Goal: Go to known website: Go to known website

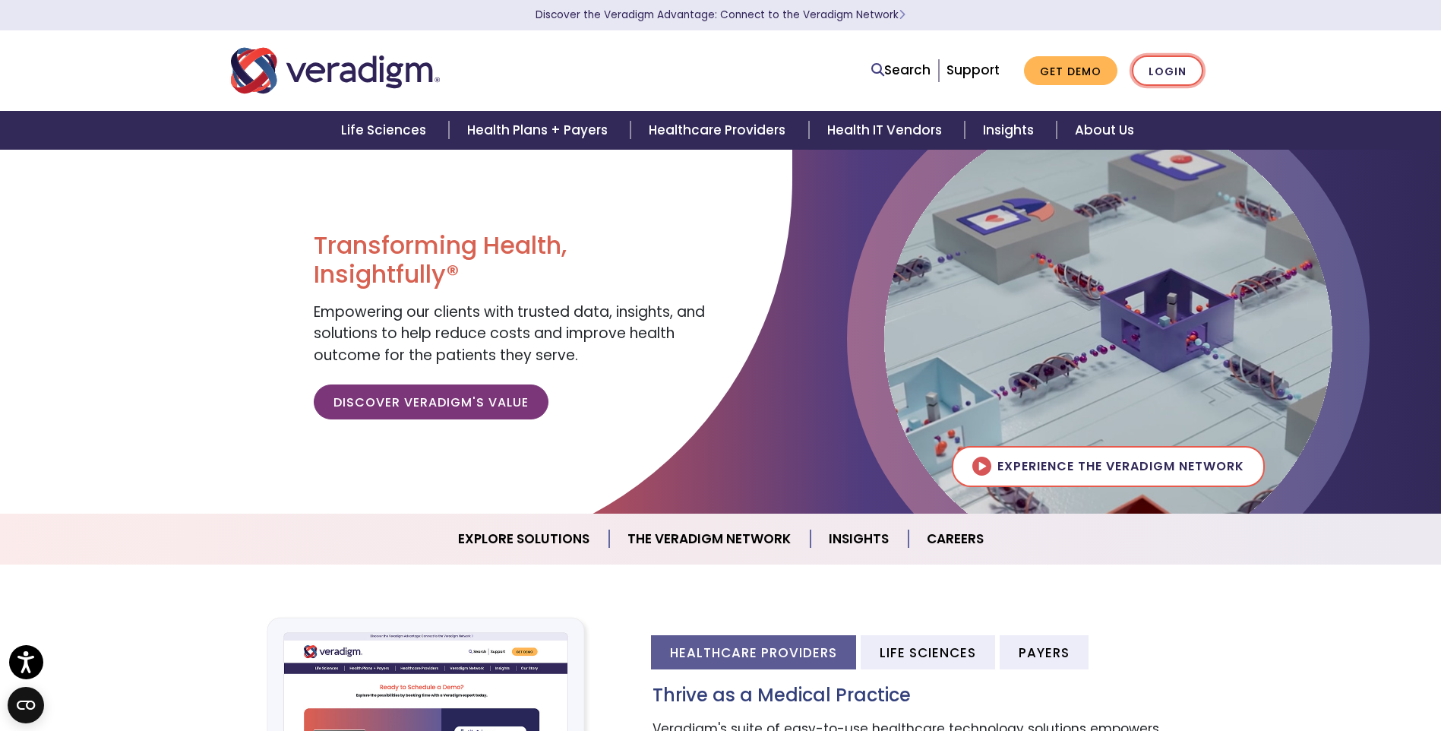
click at [1146, 71] on link "Login" at bounding box center [1167, 70] width 71 height 31
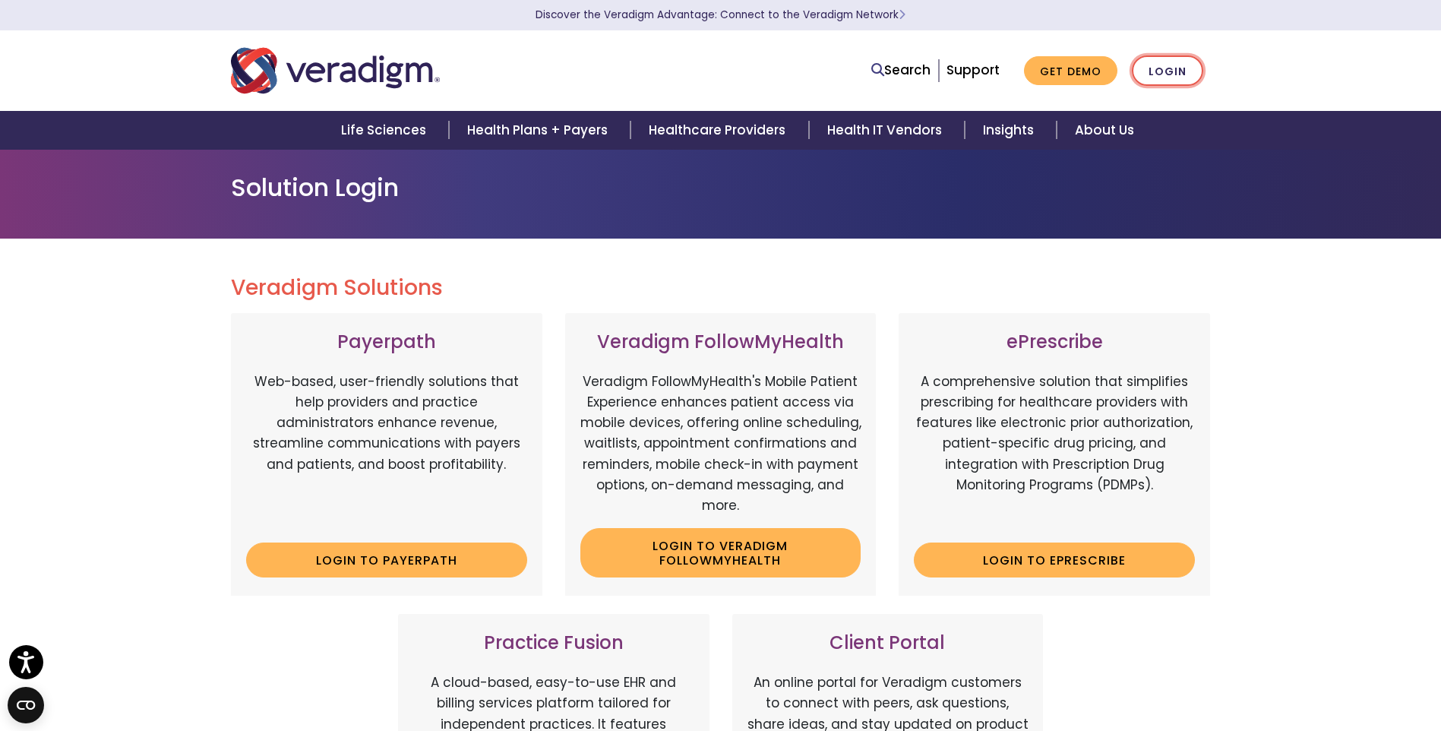
click at [1170, 71] on link "Login" at bounding box center [1167, 70] width 71 height 31
click at [1158, 77] on link "Login" at bounding box center [1167, 70] width 71 height 31
click at [323, 84] on img "Veradigm logo" at bounding box center [335, 71] width 209 height 50
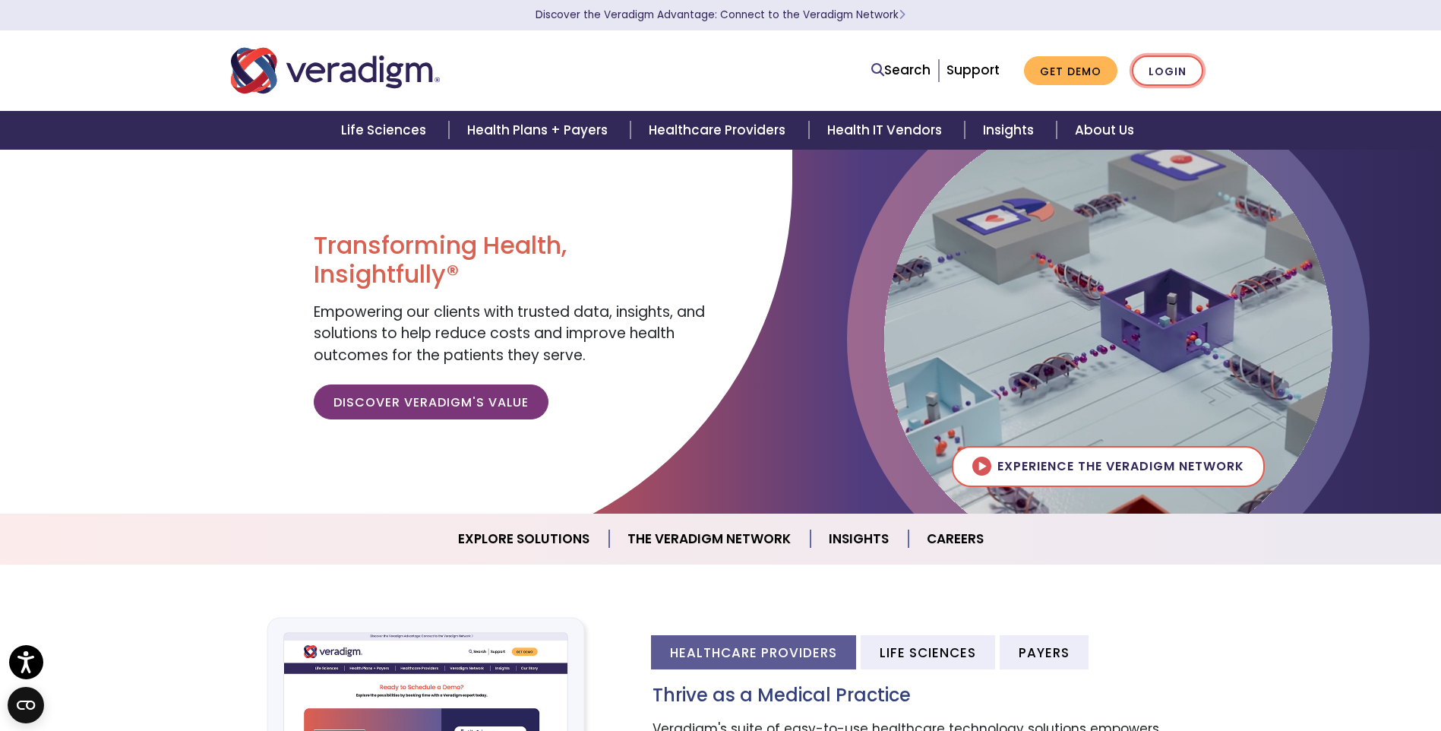
click at [1158, 68] on link "Login" at bounding box center [1167, 70] width 71 height 31
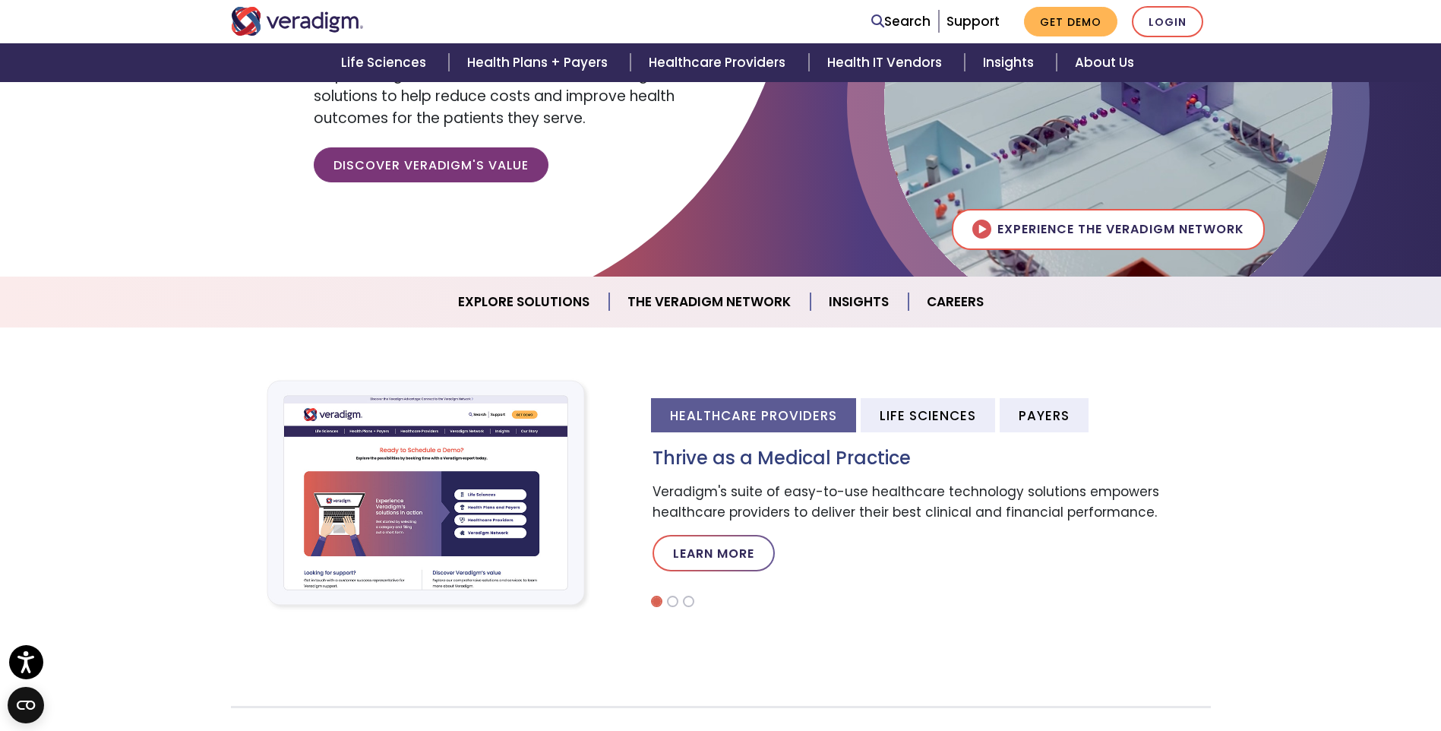
scroll to position [532, 0]
